Goal: Task Accomplishment & Management: Use online tool/utility

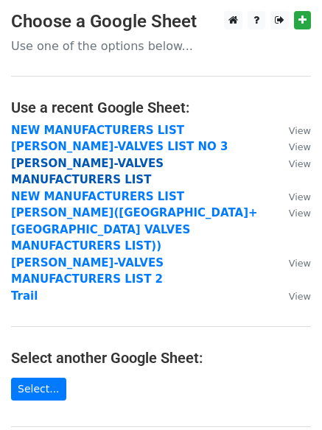
click at [164, 164] on strong "[PERSON_NAME]-VALVES MANUFACTURERS LIST" at bounding box center [87, 172] width 152 height 30
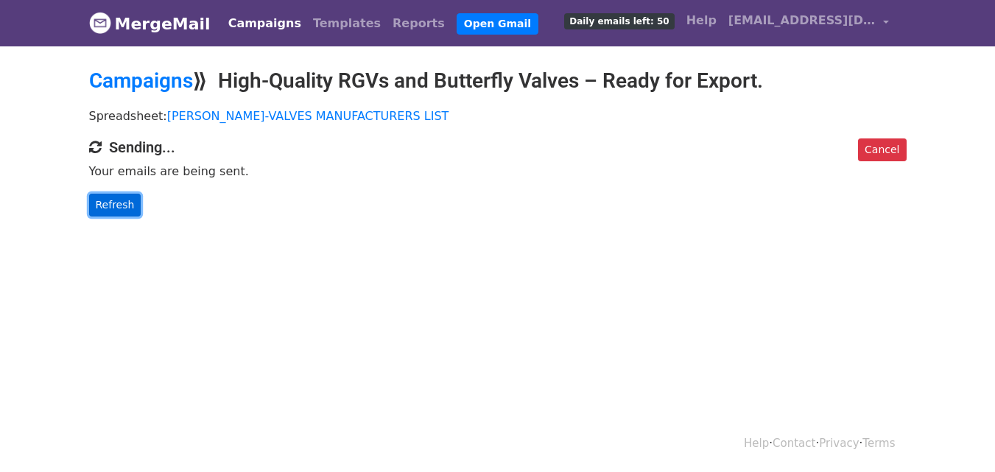
click at [116, 203] on link "Refresh" at bounding box center [115, 205] width 52 height 23
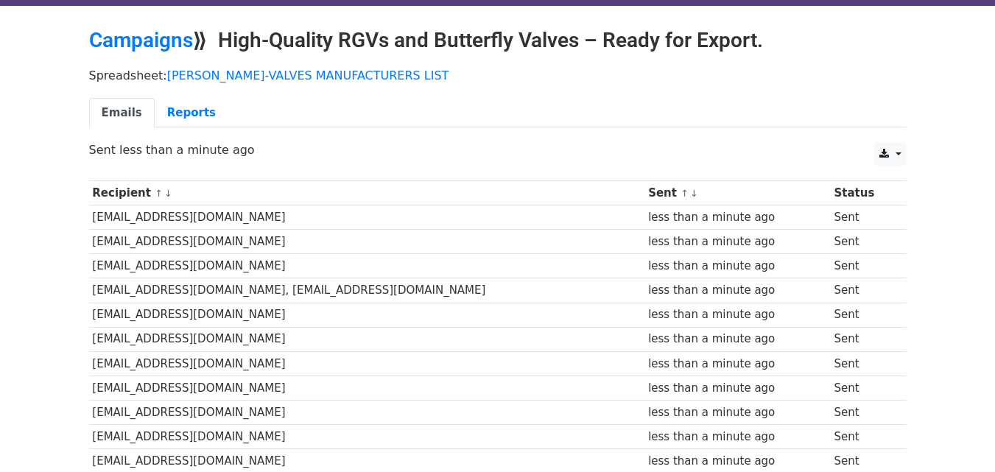
scroll to position [74, 0]
